Goal: Task Accomplishment & Management: Manage account settings

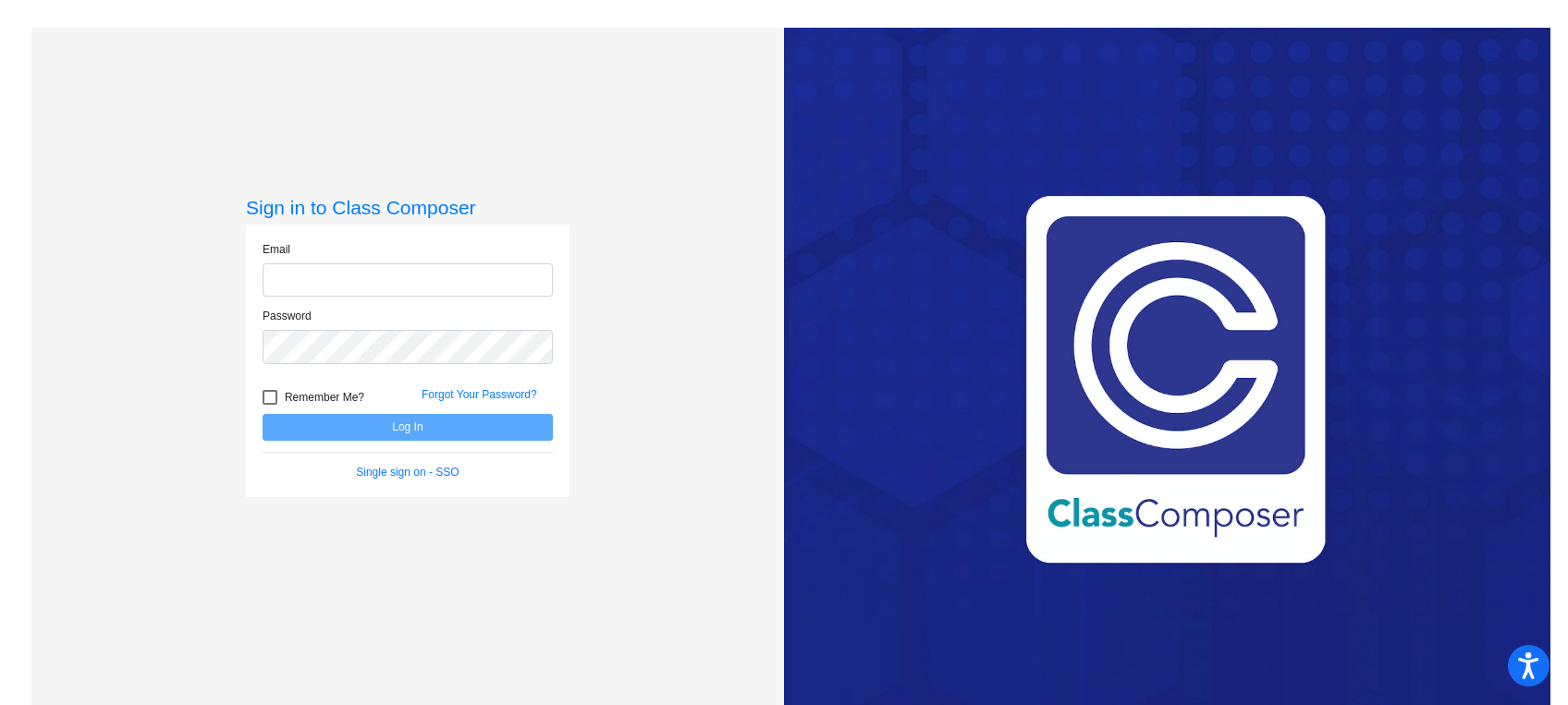
type input "[EMAIL_ADDRESS][DOMAIN_NAME]"
click at [388, 431] on button "Log In" at bounding box center [408, 428] width 291 height 27
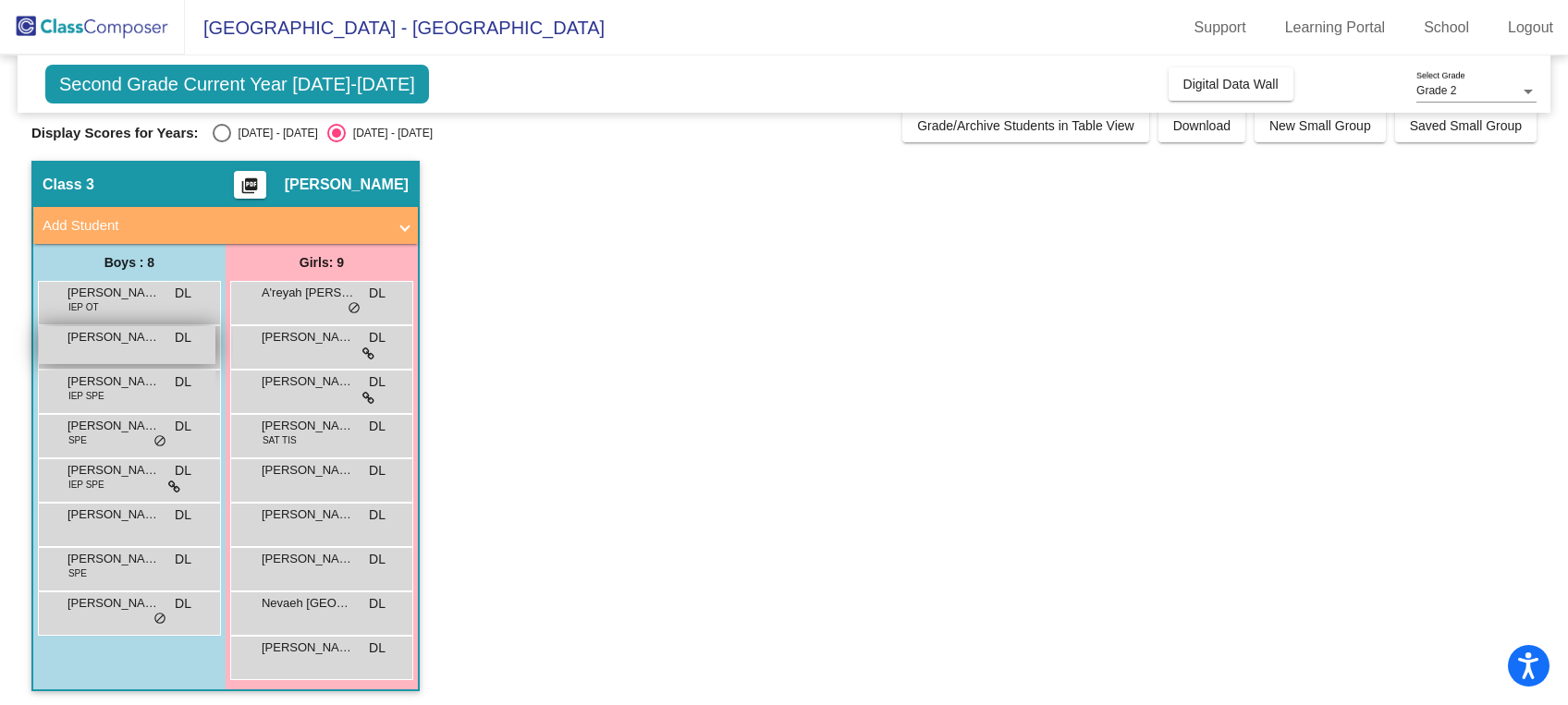
scroll to position [19, 0]
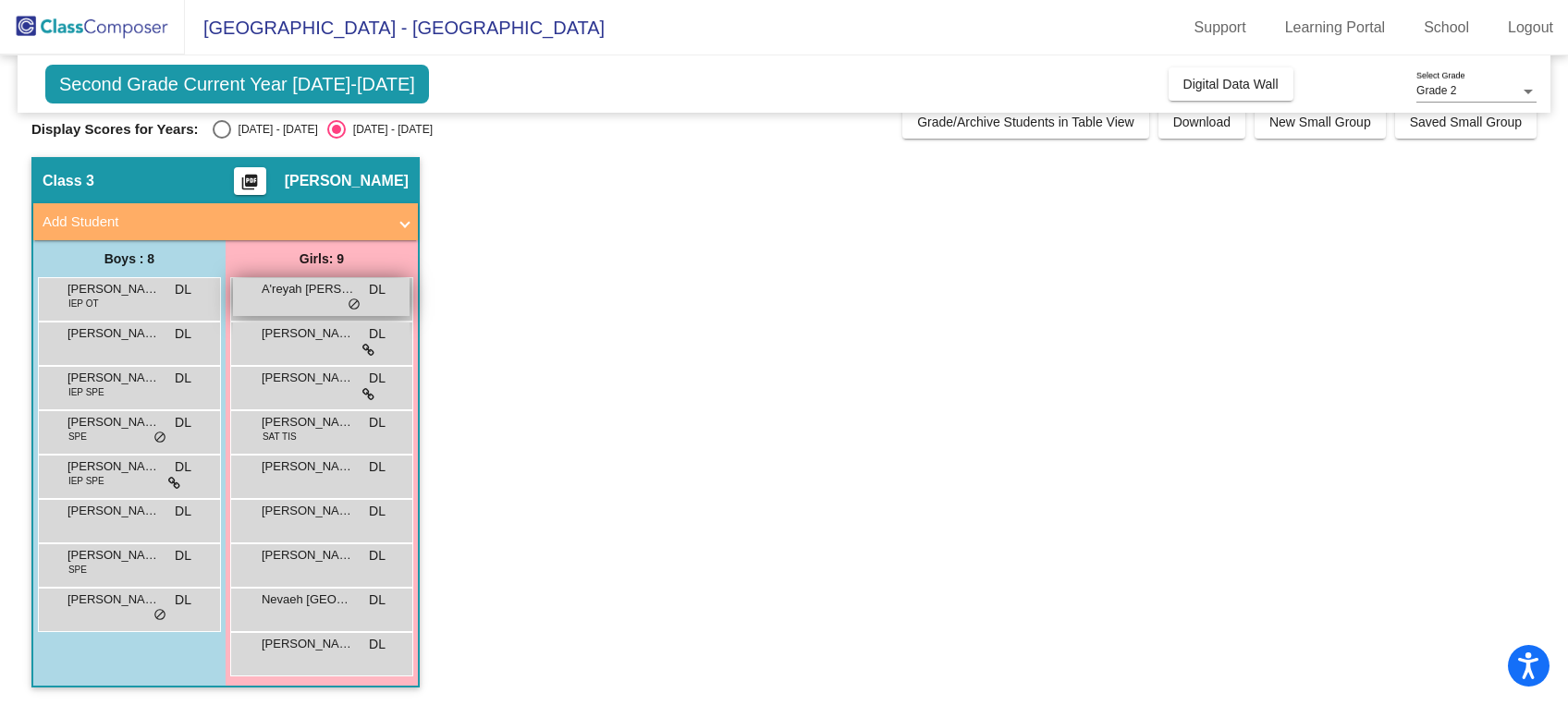
click at [344, 297] on div "A'reyah [PERSON_NAME] lock do_not_disturb_alt" at bounding box center [321, 297] width 176 height 38
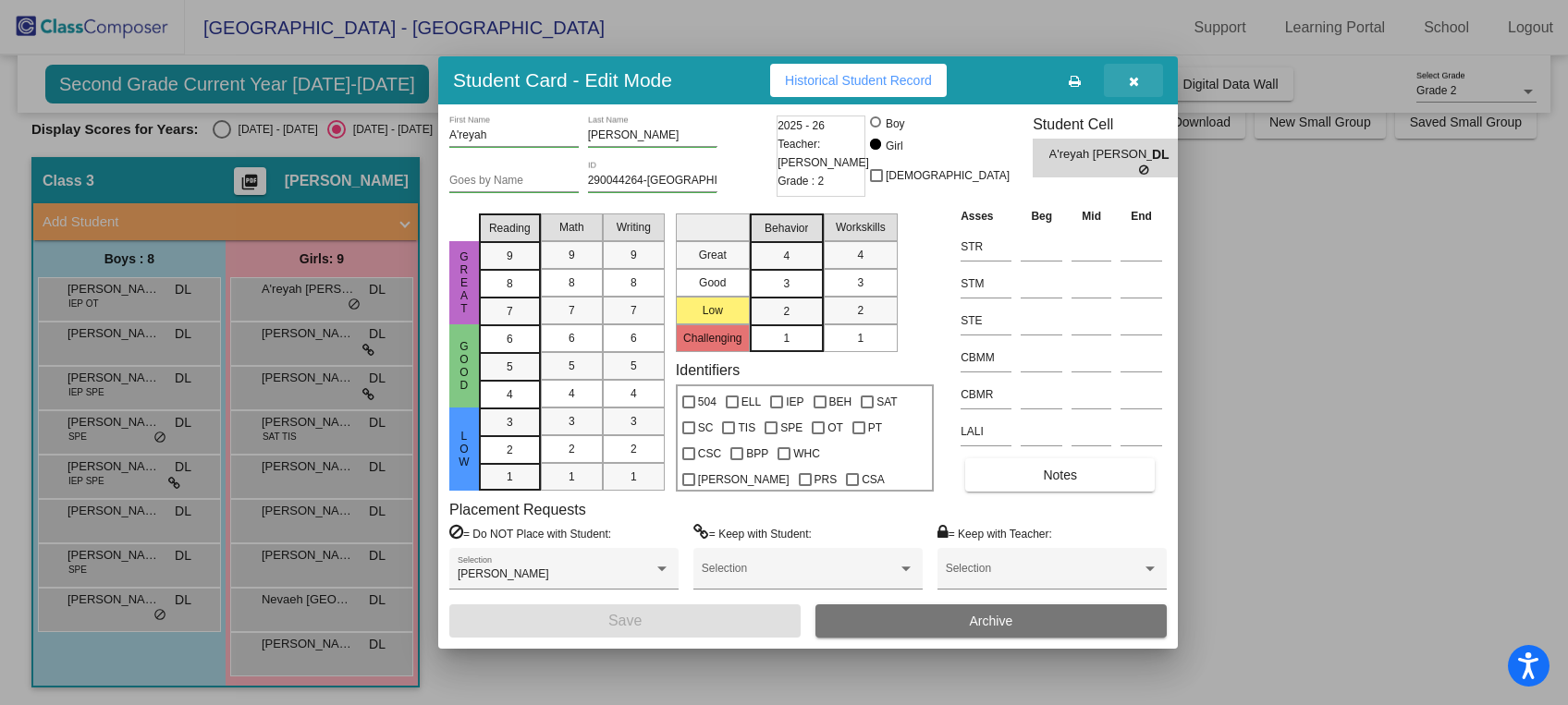
click at [1131, 80] on icon "button" at bounding box center [1134, 82] width 10 height 13
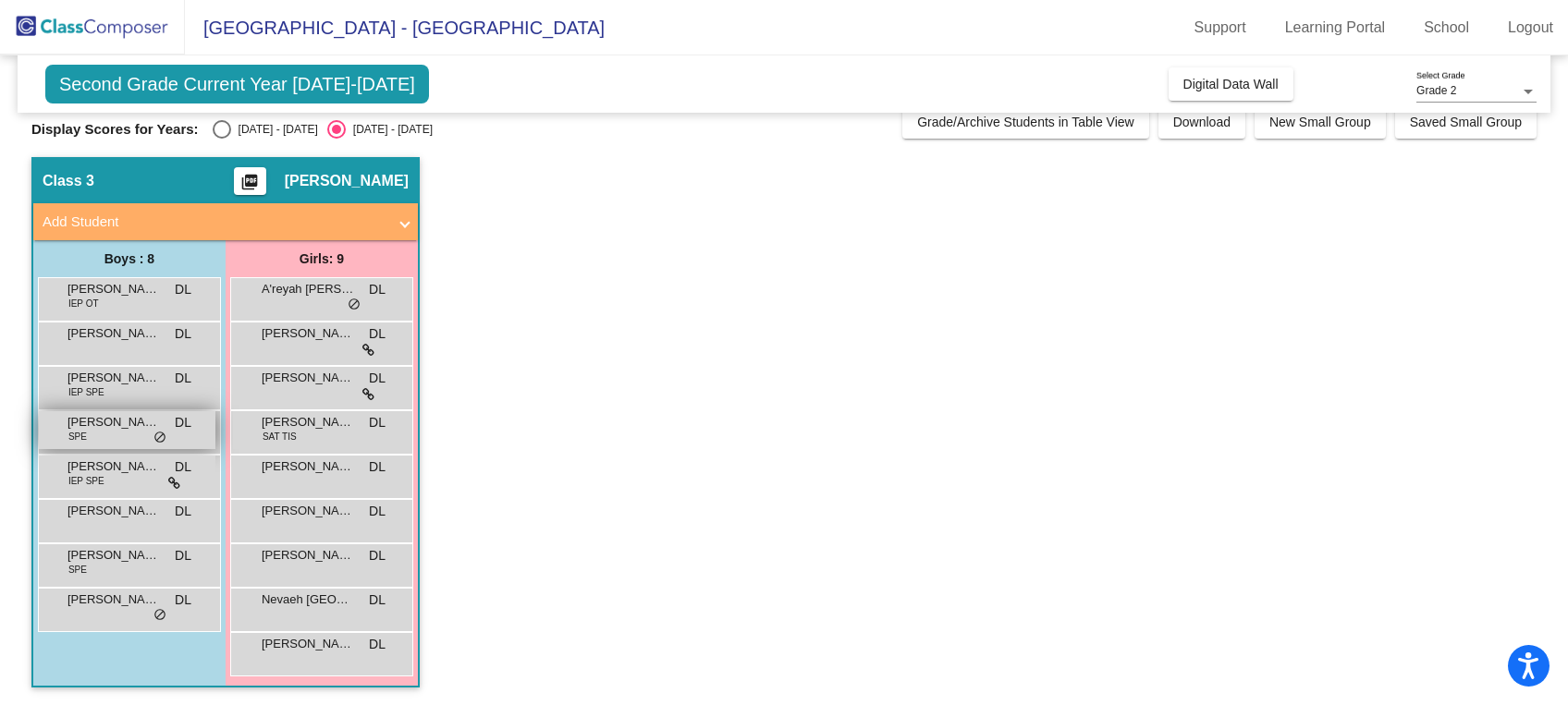
click at [106, 429] on div "[PERSON_NAME] SPE DL lock do_not_disturb_alt" at bounding box center [127, 430] width 176 height 38
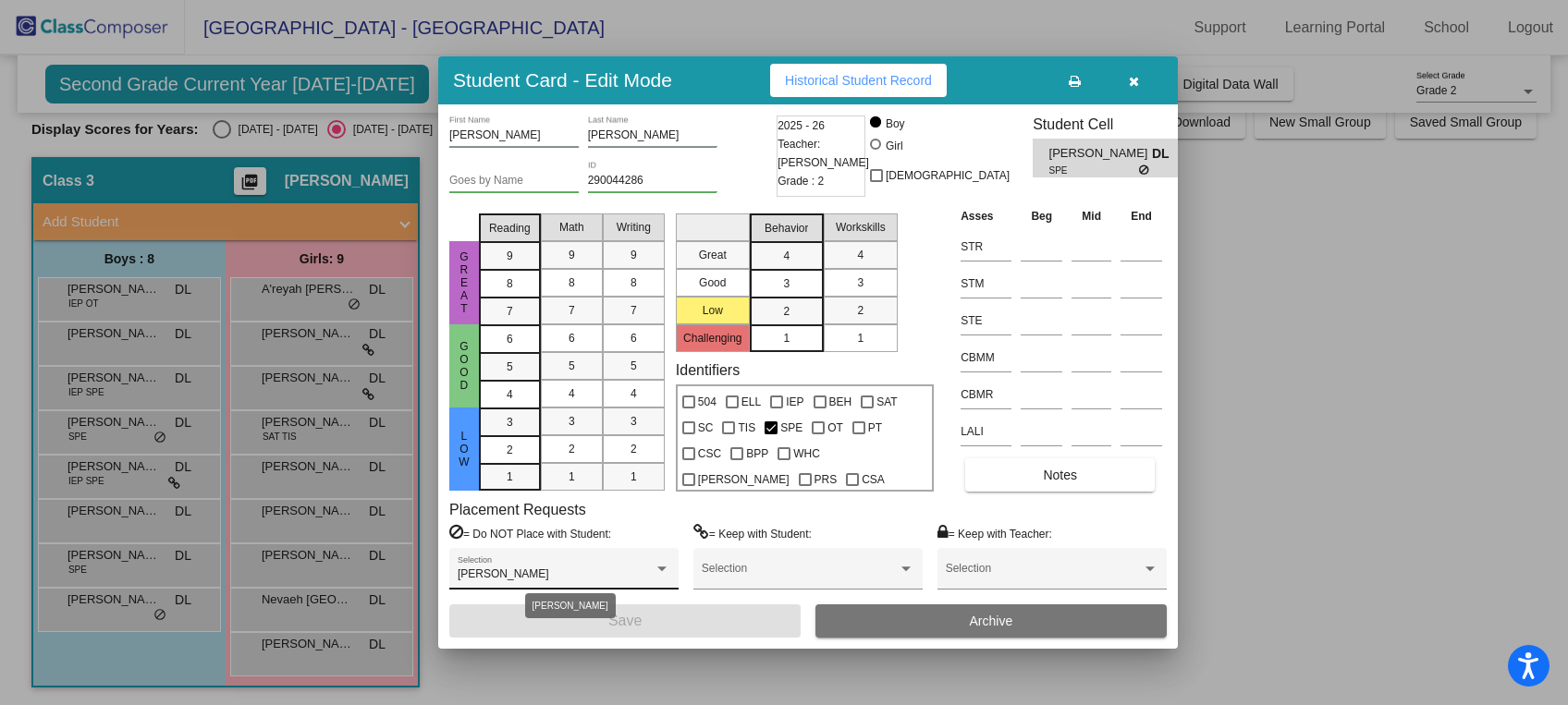
click at [641, 570] on div "[PERSON_NAME]" at bounding box center [555, 575] width 196 height 13
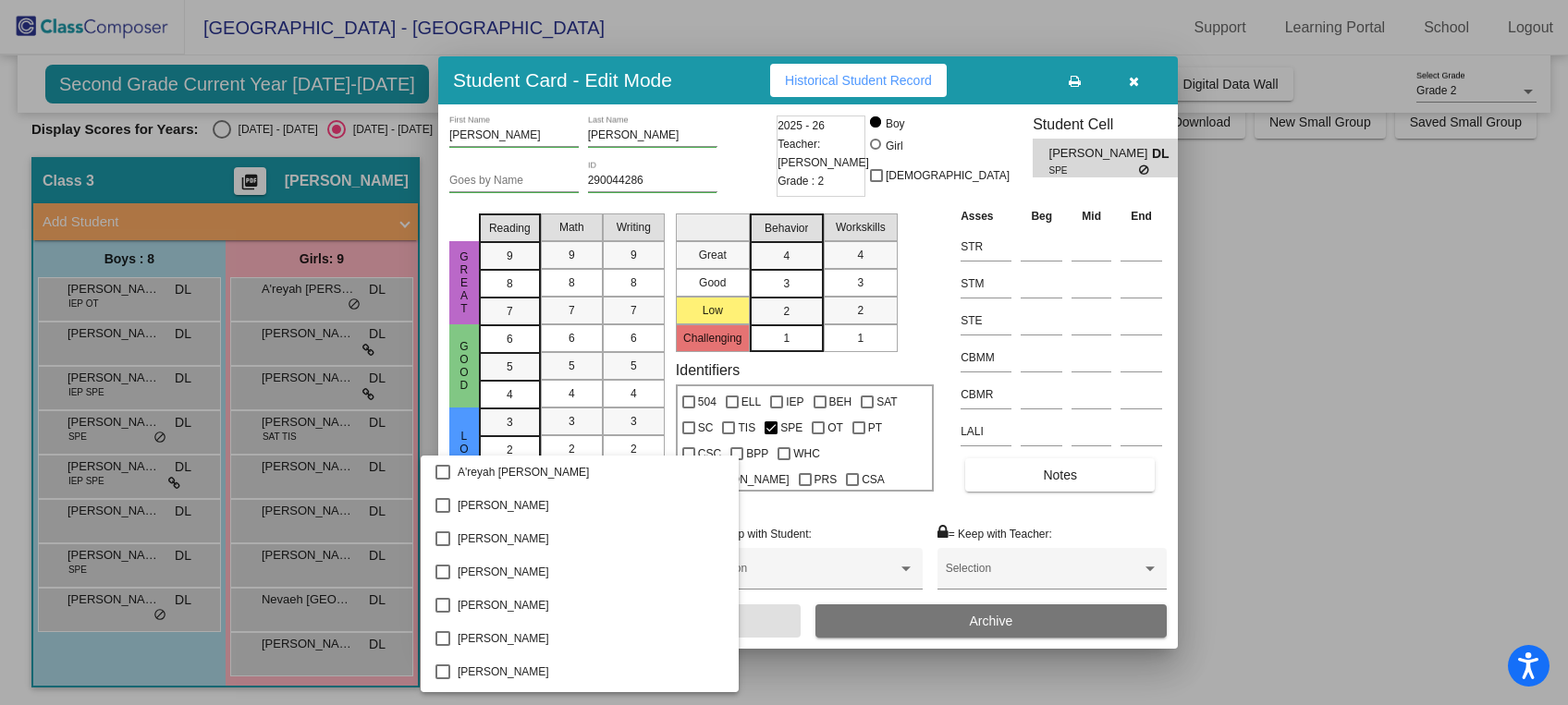
scroll to position [629, 0]
click at [1355, 542] on div at bounding box center [784, 352] width 1568 height 705
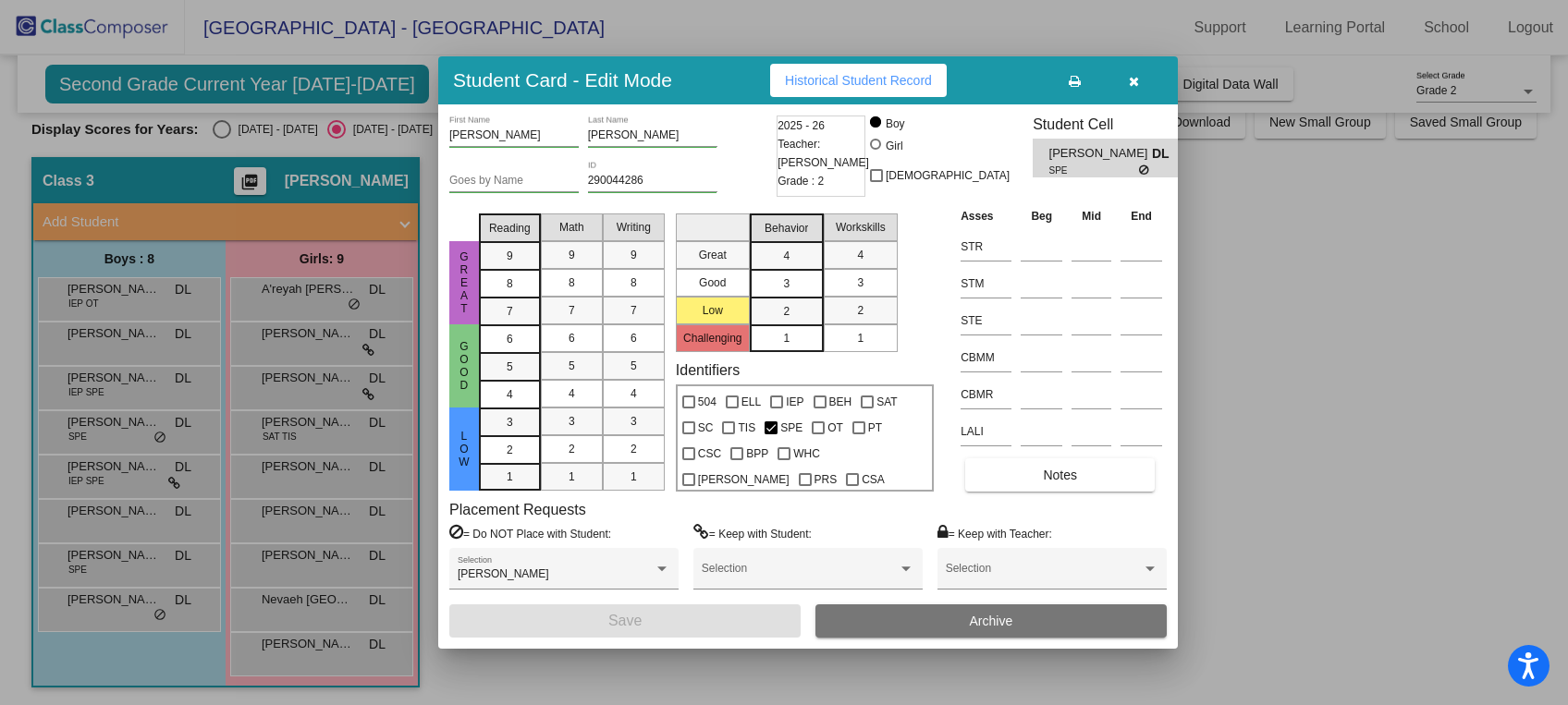
click at [1136, 82] on icon "button" at bounding box center [1134, 82] width 10 height 13
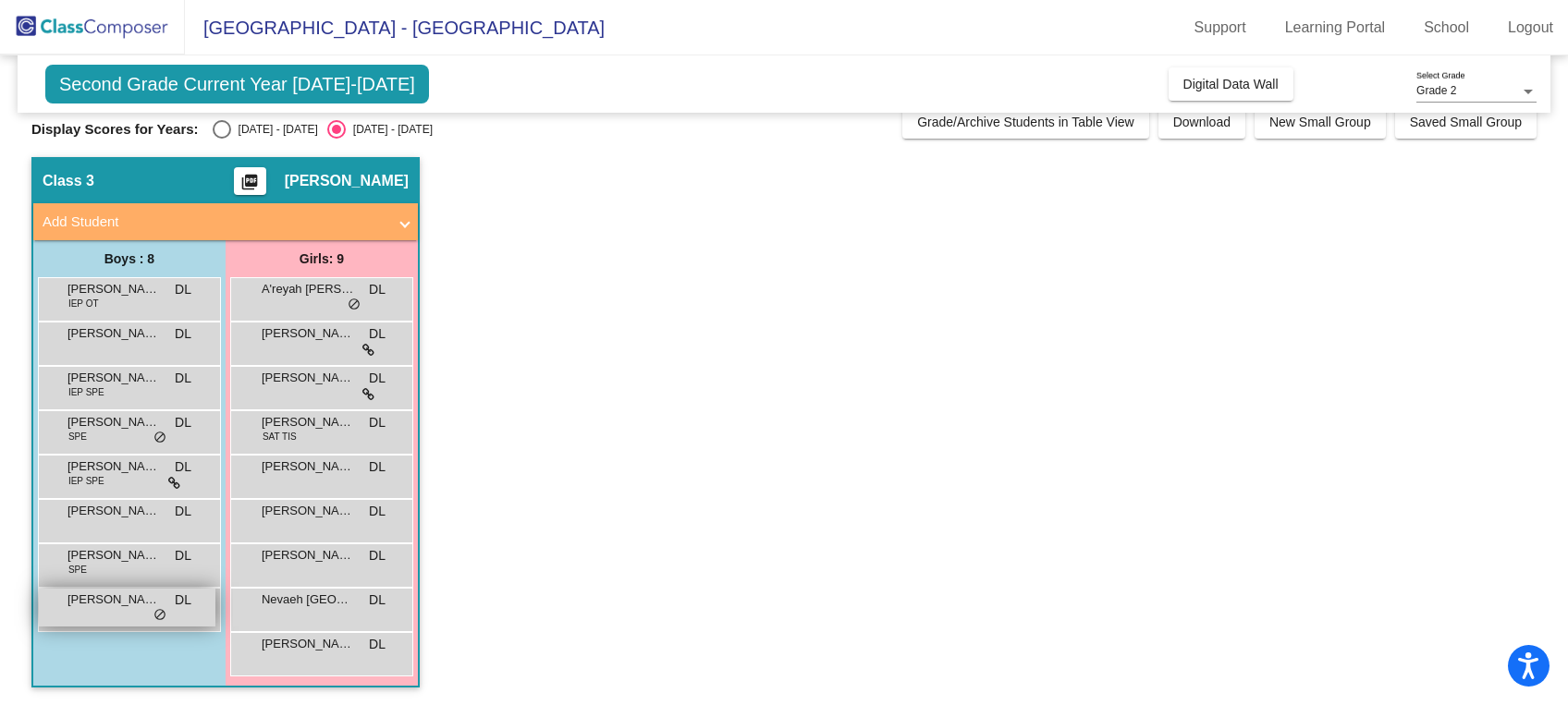
click at [99, 604] on span "[PERSON_NAME]" at bounding box center [113, 600] width 93 height 19
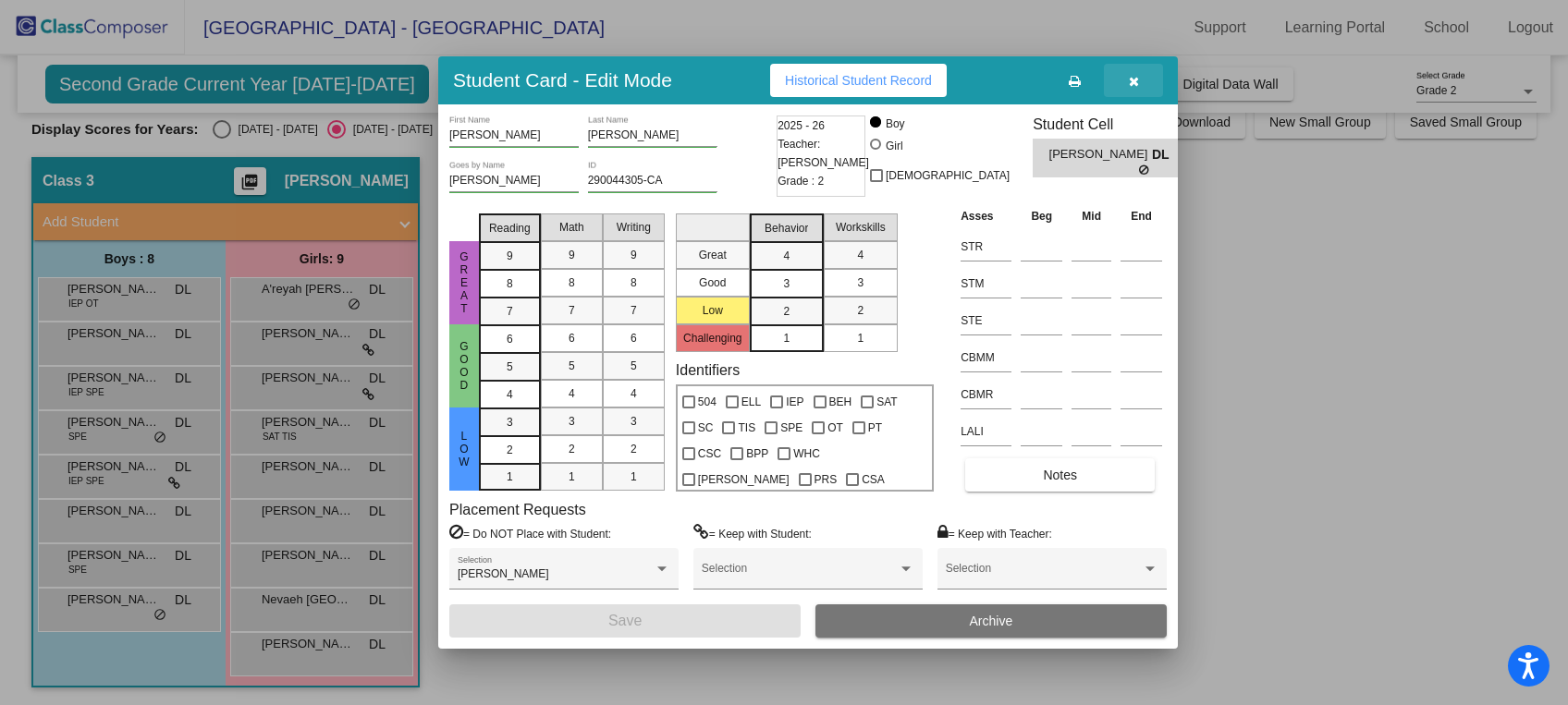
click at [1134, 77] on icon "button" at bounding box center [1134, 82] width 10 height 13
